Goal: Information Seeking & Learning: Learn about a topic

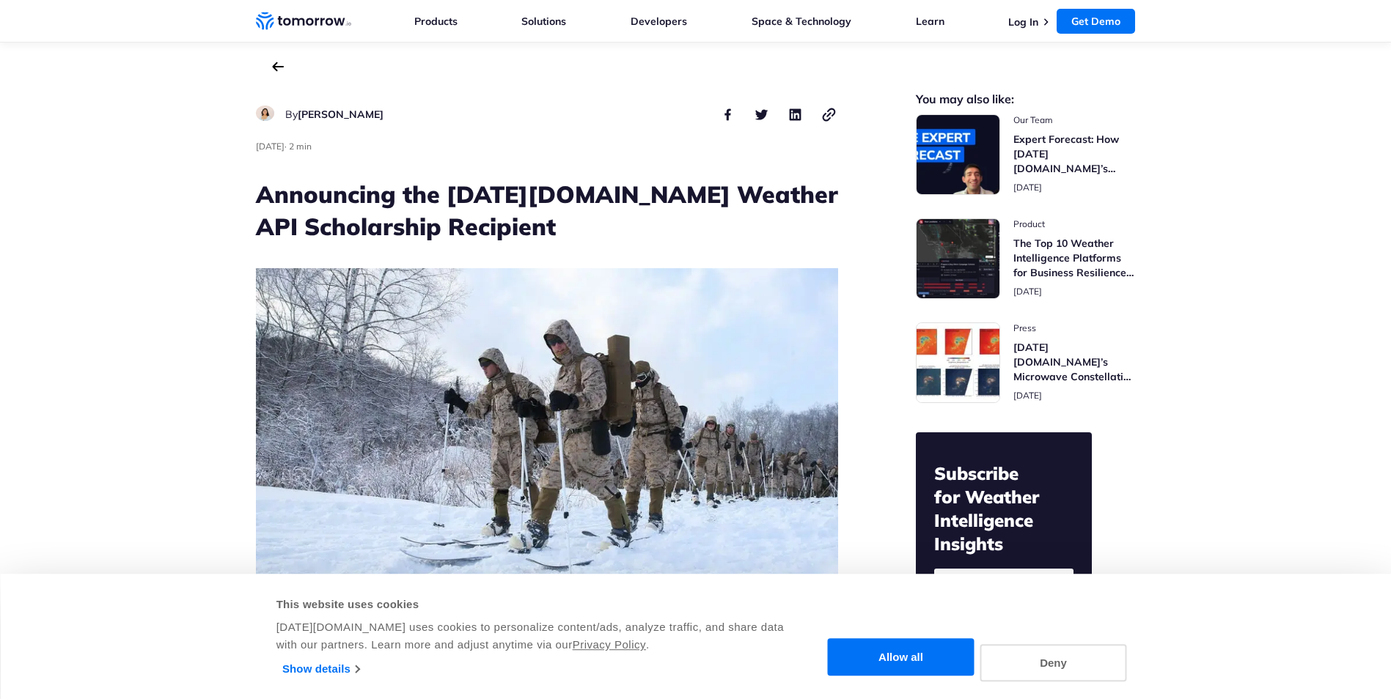
click at [349, 204] on h1 "Announcing the [DATE][DOMAIN_NAME] Weather API Scholarship Recipient" at bounding box center [547, 210] width 582 height 65
click at [597, 194] on h1 "Announcing the [DATE][DOMAIN_NAME] Weather API Scholarship Recipient" at bounding box center [547, 210] width 582 height 65
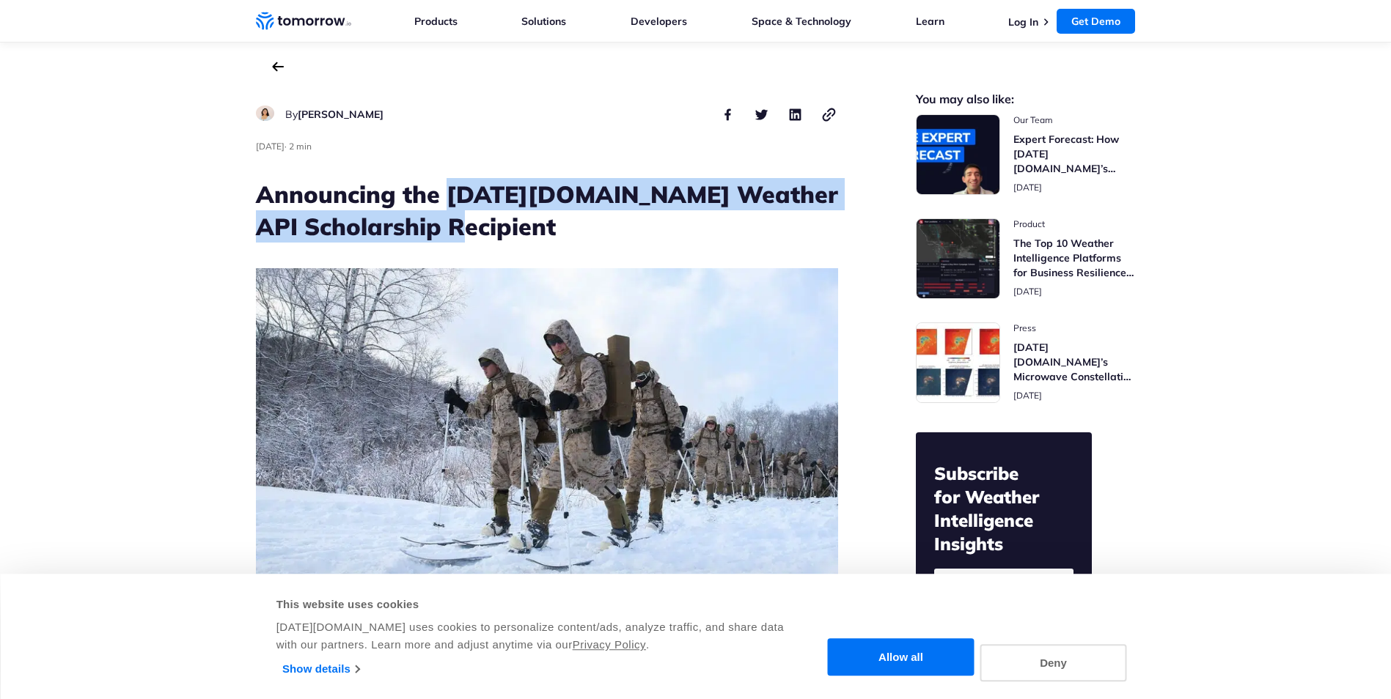
drag, startPoint x: 446, startPoint y: 193, endPoint x: 502, endPoint y: 224, distance: 64.7
click at [502, 224] on h1 "Announcing the [DATE][DOMAIN_NAME] Weather API Scholarship Recipient" at bounding box center [547, 210] width 582 height 65
copy h1 "[DATE][DOMAIN_NAME] Weather API Scholarship Recipient"
drag, startPoint x: 714, startPoint y: 158, endPoint x: 707, endPoint y: 172, distance: 15.4
click at [714, 158] on header "By [PERSON_NAME] [PERSON_NAME] [DATE] ·" at bounding box center [547, 417] width 582 height 647
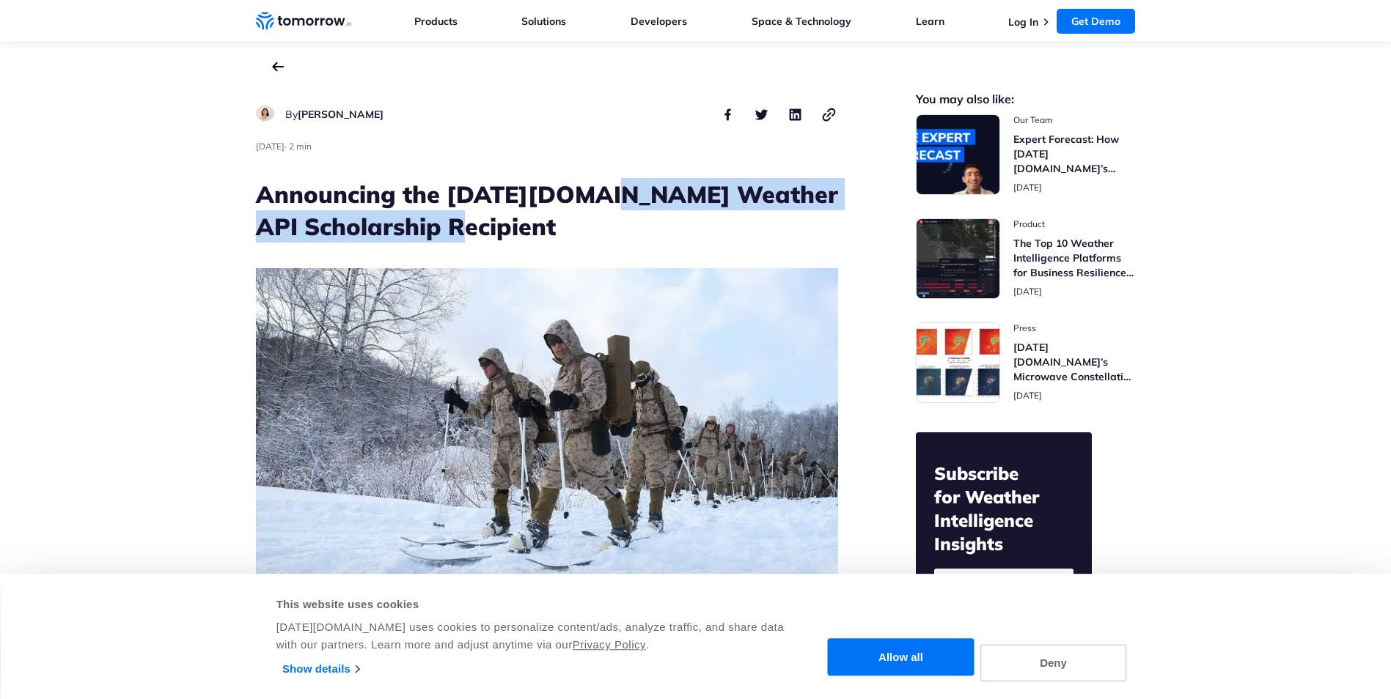
drag, startPoint x: 600, startPoint y: 191, endPoint x: 555, endPoint y: 221, distance: 54.5
click at [555, 221] on h1 "Announcing the [DATE][DOMAIN_NAME] Weather API Scholarship Recipient" at bounding box center [547, 210] width 582 height 65
copy h1 "Weather API Scholarship Recipient"
